Goal: Information Seeking & Learning: Learn about a topic

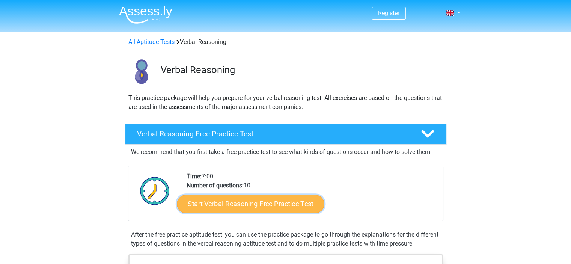
click at [286, 209] on link "Start Verbal Reasoning Free Practice Test" at bounding box center [250, 204] width 147 height 18
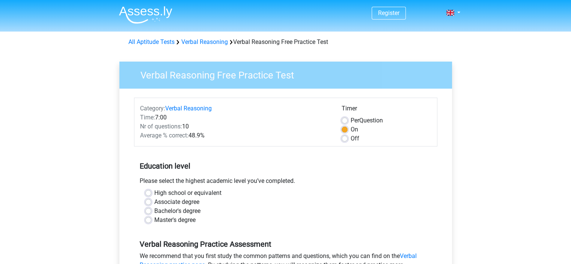
click at [154, 212] on label "Bachelor's degree" at bounding box center [177, 210] width 46 height 9
click at [149, 212] on input "Bachelor's degree" at bounding box center [148, 210] width 6 height 8
radio input "true"
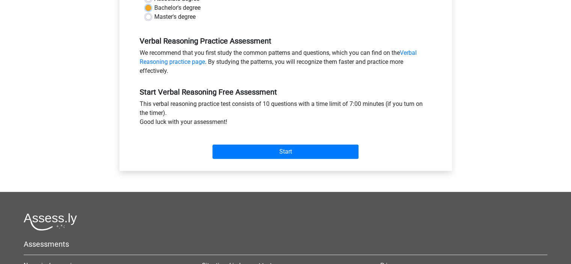
scroll to position [211, 0]
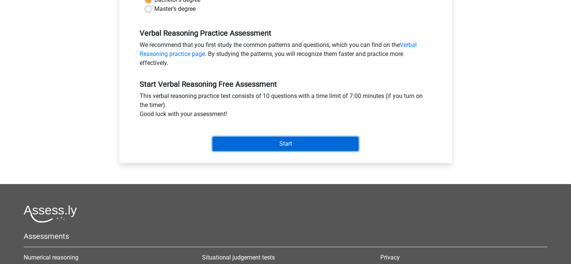
click at [299, 141] on input "Start" at bounding box center [285, 144] width 146 height 14
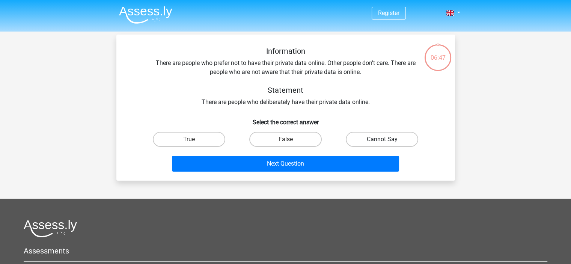
click at [375, 137] on label "Cannot Say" at bounding box center [382, 139] width 72 height 15
click at [382, 139] on input "Cannot Say" at bounding box center [384, 141] width 5 height 5
radio input "true"
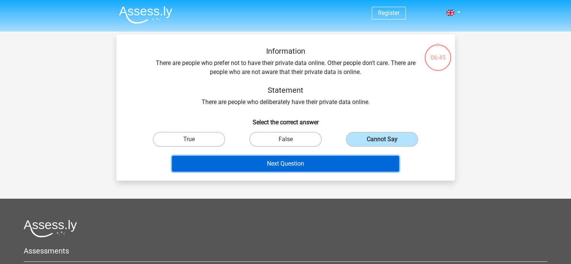
click at [329, 162] on button "Next Question" at bounding box center [285, 164] width 227 height 16
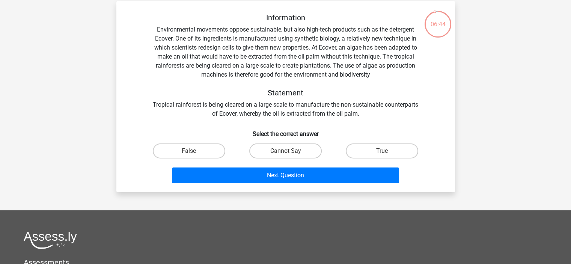
scroll to position [35, 0]
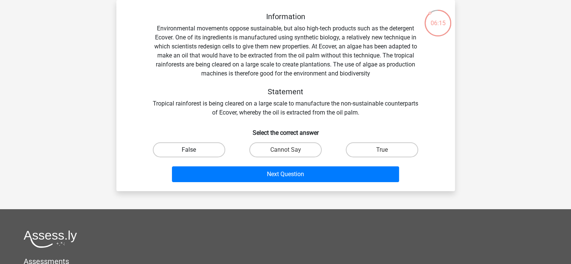
click at [195, 145] on label "False" at bounding box center [189, 149] width 72 height 15
click at [194, 150] on input "False" at bounding box center [191, 152] width 5 height 5
radio input "true"
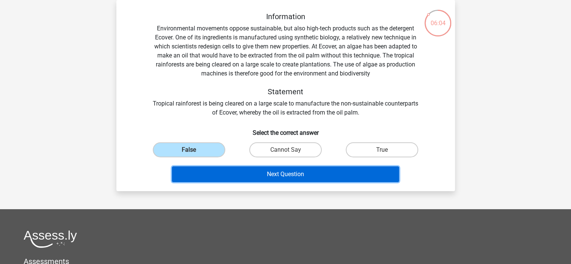
click at [283, 175] on button "Next Question" at bounding box center [285, 174] width 227 height 16
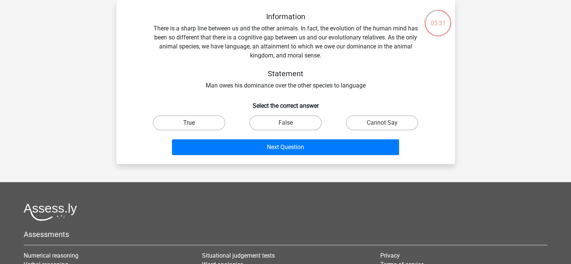
click at [201, 122] on label "True" at bounding box center [189, 122] width 72 height 15
click at [194, 123] on input "True" at bounding box center [191, 125] width 5 height 5
radio input "true"
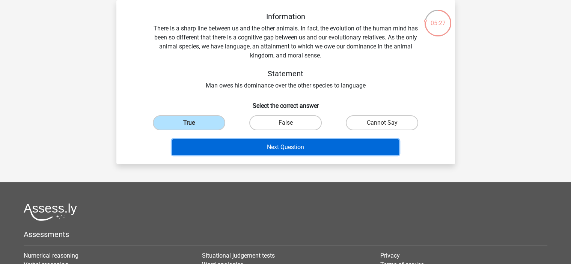
click at [274, 147] on button "Next Question" at bounding box center [285, 147] width 227 height 16
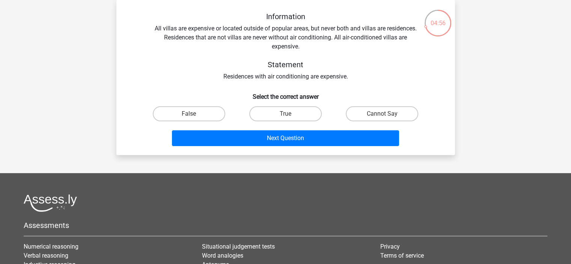
click at [300, 81] on div "Information All villas are expensive or located outside of popular areas, but n…" at bounding box center [285, 80] width 332 height 137
click at [274, 114] on label "True" at bounding box center [285, 113] width 72 height 15
click at [285, 114] on input "True" at bounding box center [287, 116] width 5 height 5
radio input "true"
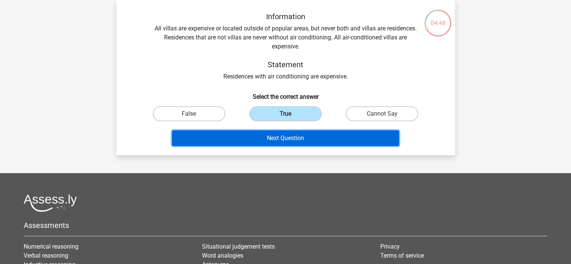
click at [292, 135] on button "Next Question" at bounding box center [285, 138] width 227 height 16
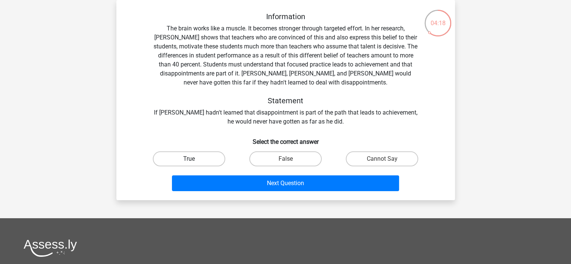
click at [191, 152] on label "True" at bounding box center [189, 158] width 72 height 15
click at [191, 159] on input "True" at bounding box center [191, 161] width 5 height 5
radio input "true"
click at [205, 161] on label "True" at bounding box center [189, 158] width 72 height 15
click at [194, 161] on input "True" at bounding box center [191, 161] width 5 height 5
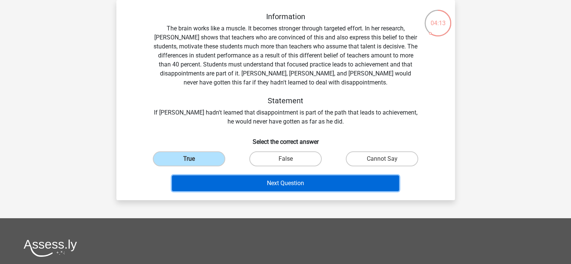
click at [222, 180] on button "Next Question" at bounding box center [285, 183] width 227 height 16
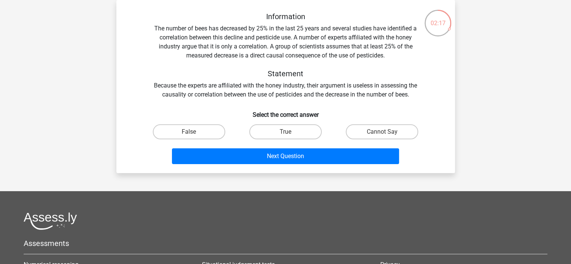
click at [190, 135] on input "False" at bounding box center [191, 134] width 5 height 5
radio input "true"
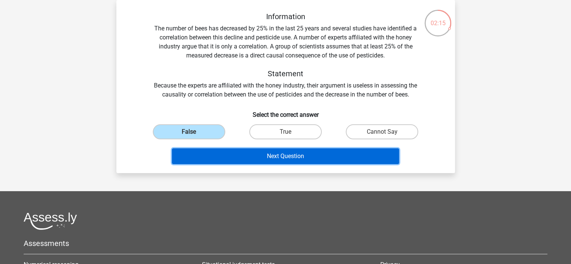
click at [258, 157] on button "Next Question" at bounding box center [285, 156] width 227 height 16
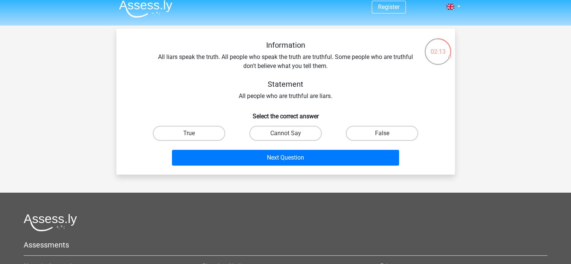
scroll to position [0, 0]
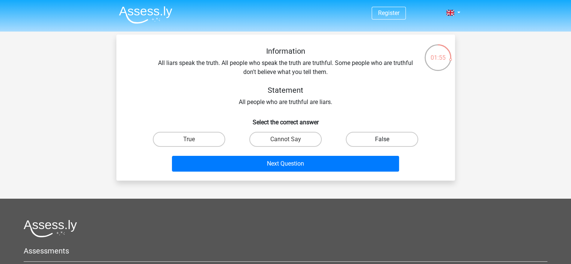
click at [379, 137] on label "False" at bounding box center [382, 139] width 72 height 15
click at [382, 139] on input "False" at bounding box center [384, 141] width 5 height 5
radio input "true"
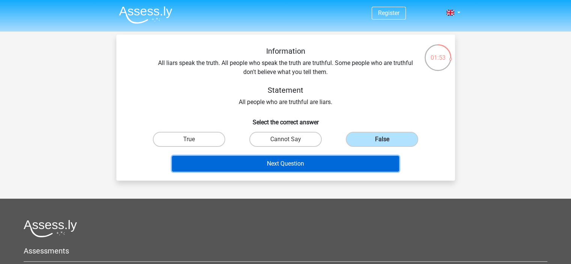
click at [332, 163] on button "Next Question" at bounding box center [285, 164] width 227 height 16
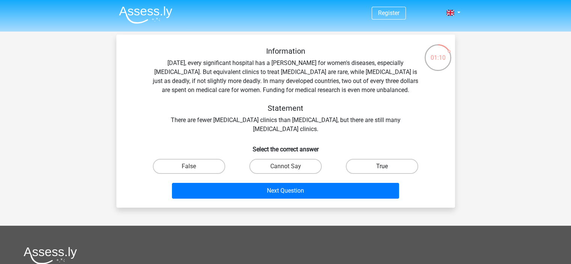
click at [383, 164] on label "True" at bounding box center [382, 166] width 72 height 15
click at [383, 166] on input "True" at bounding box center [384, 168] width 5 height 5
radio input "true"
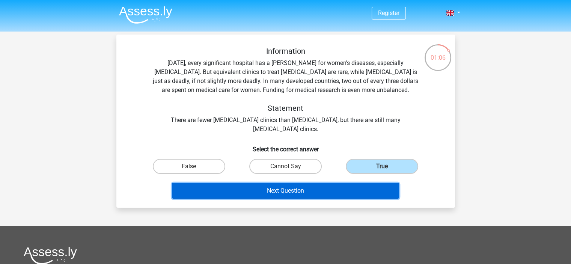
click at [305, 195] on button "Next Question" at bounding box center [285, 191] width 227 height 16
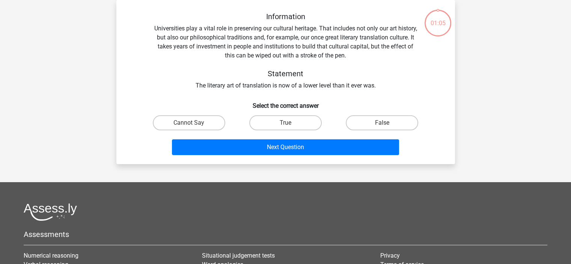
scroll to position [35, 0]
click at [198, 123] on label "Cannot Say" at bounding box center [189, 122] width 72 height 15
click at [194, 123] on input "Cannot Say" at bounding box center [191, 125] width 5 height 5
radio input "true"
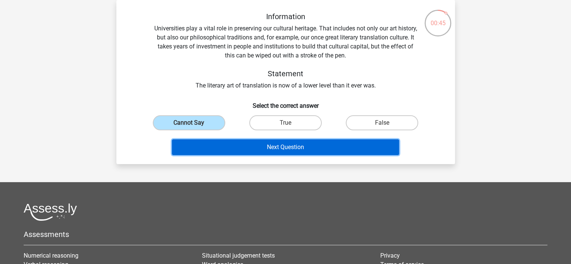
click at [288, 142] on button "Next Question" at bounding box center [285, 147] width 227 height 16
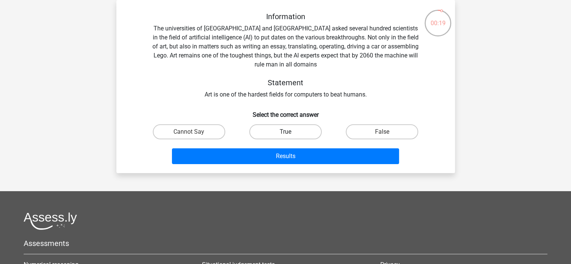
click at [260, 132] on label "True" at bounding box center [285, 131] width 72 height 15
click at [285, 132] on input "True" at bounding box center [287, 134] width 5 height 5
radio input "true"
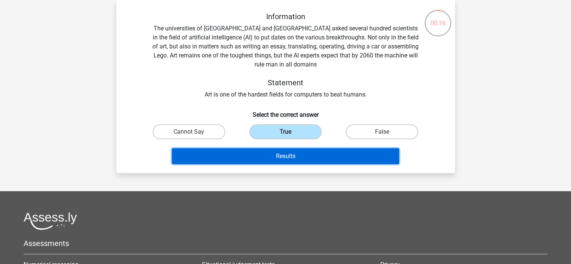
click at [289, 152] on button "Results" at bounding box center [285, 156] width 227 height 16
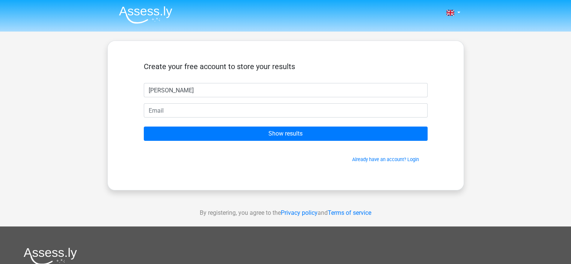
type input "Venkat"
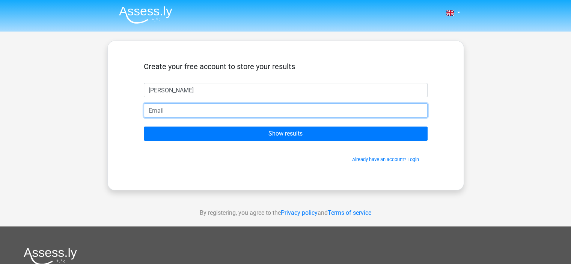
click at [395, 107] on input "email" at bounding box center [286, 110] width 284 height 14
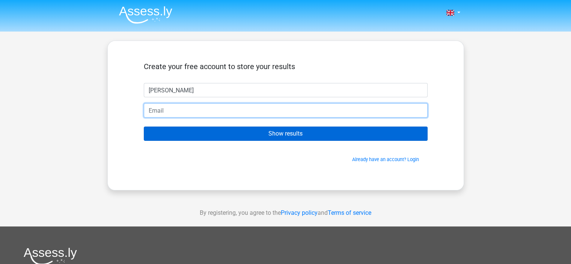
type input "venkatbandarupally9@gmail.com"
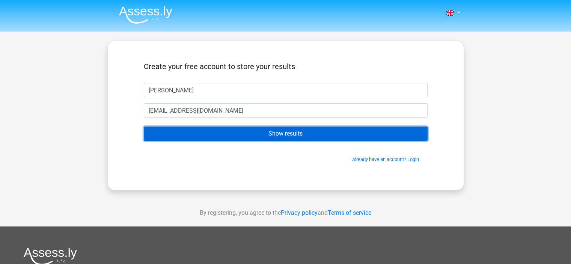
click at [249, 135] on input "Show results" at bounding box center [286, 133] width 284 height 14
